Goal: Find contact information: Find contact information

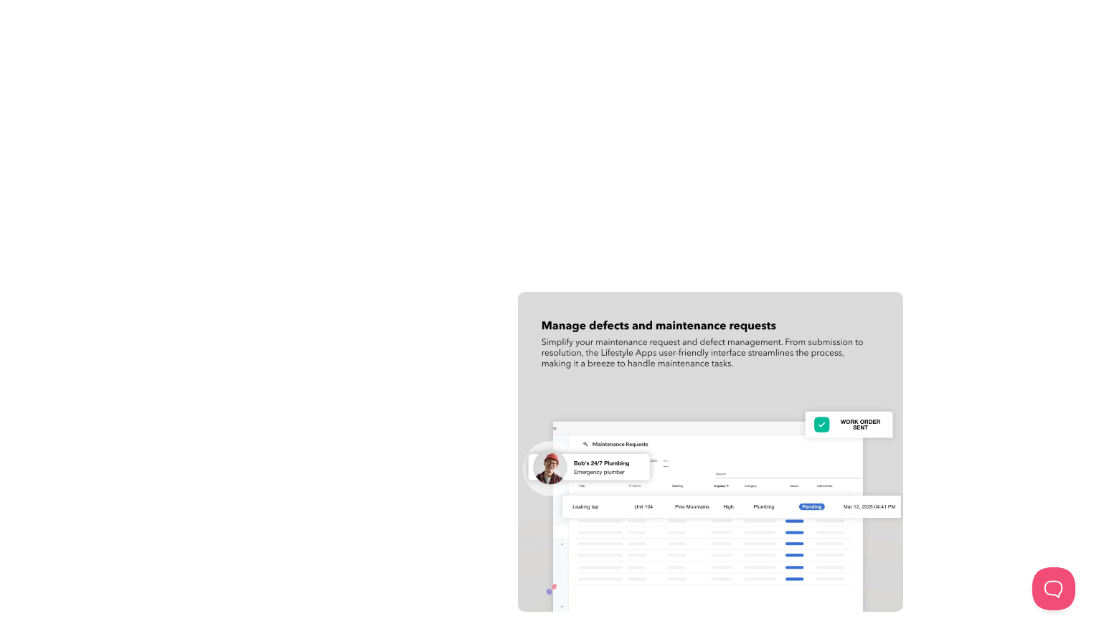
scroll to position [2314, 0]
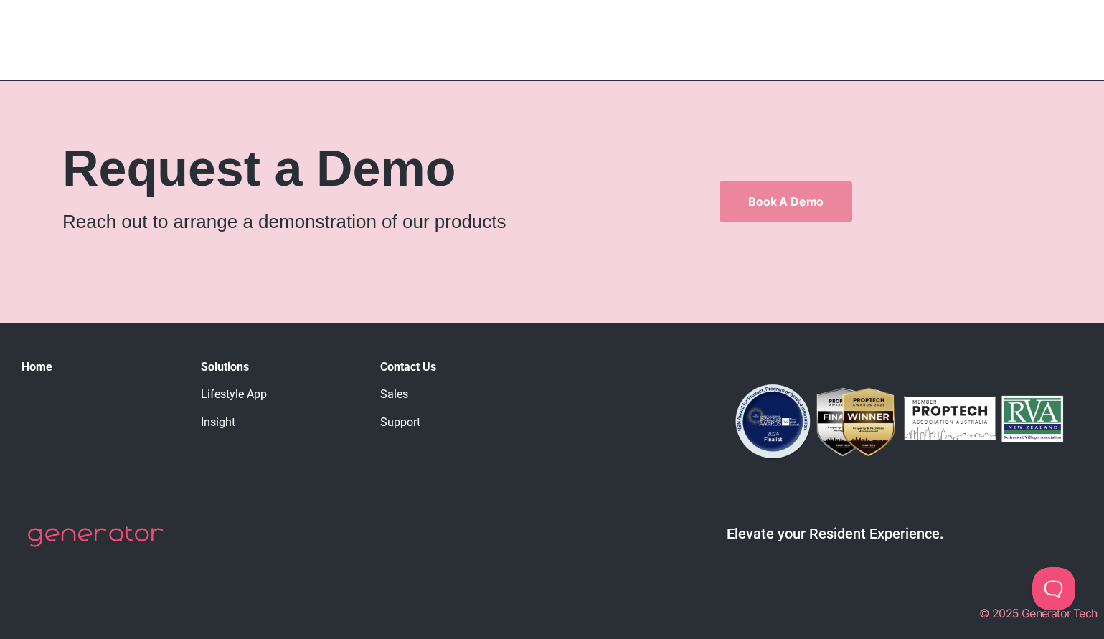
click at [394, 394] on link "Sales" at bounding box center [394, 394] width 28 height 14
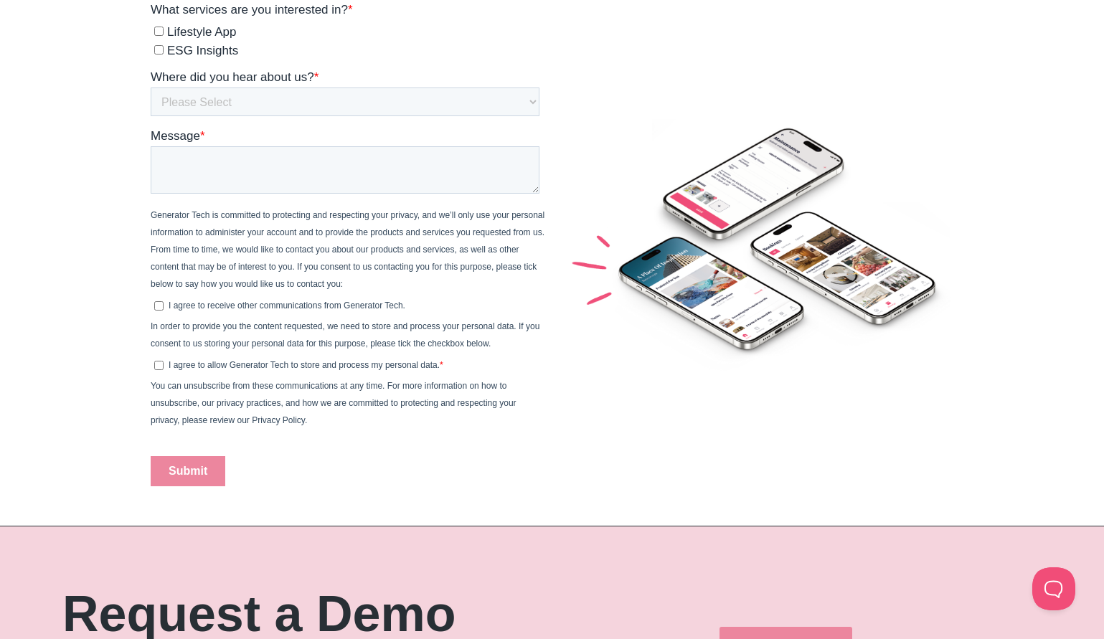
scroll to position [1123, 0]
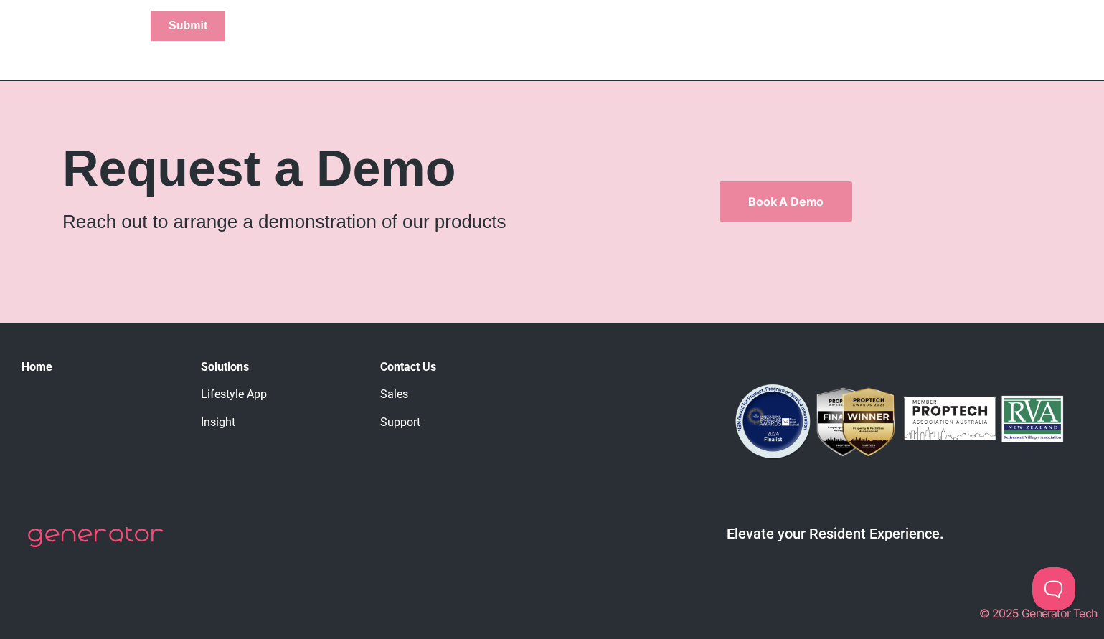
click at [225, 422] on link "Insight" at bounding box center [218, 422] width 34 height 14
click at [242, 392] on link "Lifestyle App" at bounding box center [234, 394] width 66 height 14
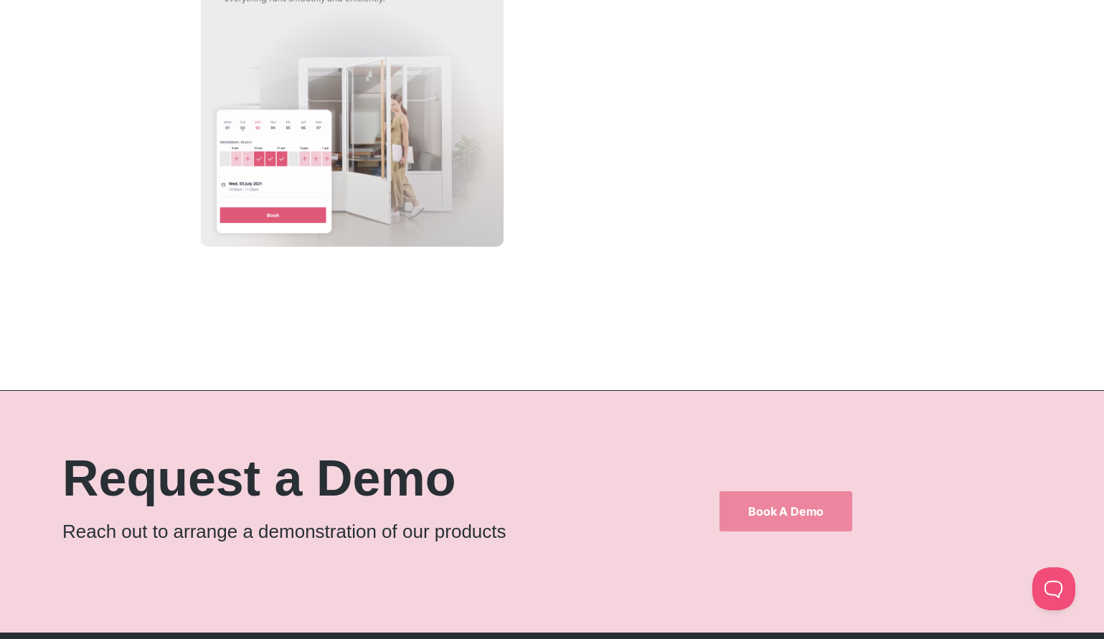
scroll to position [2314, 0]
